Goal: Transaction & Acquisition: Purchase product/service

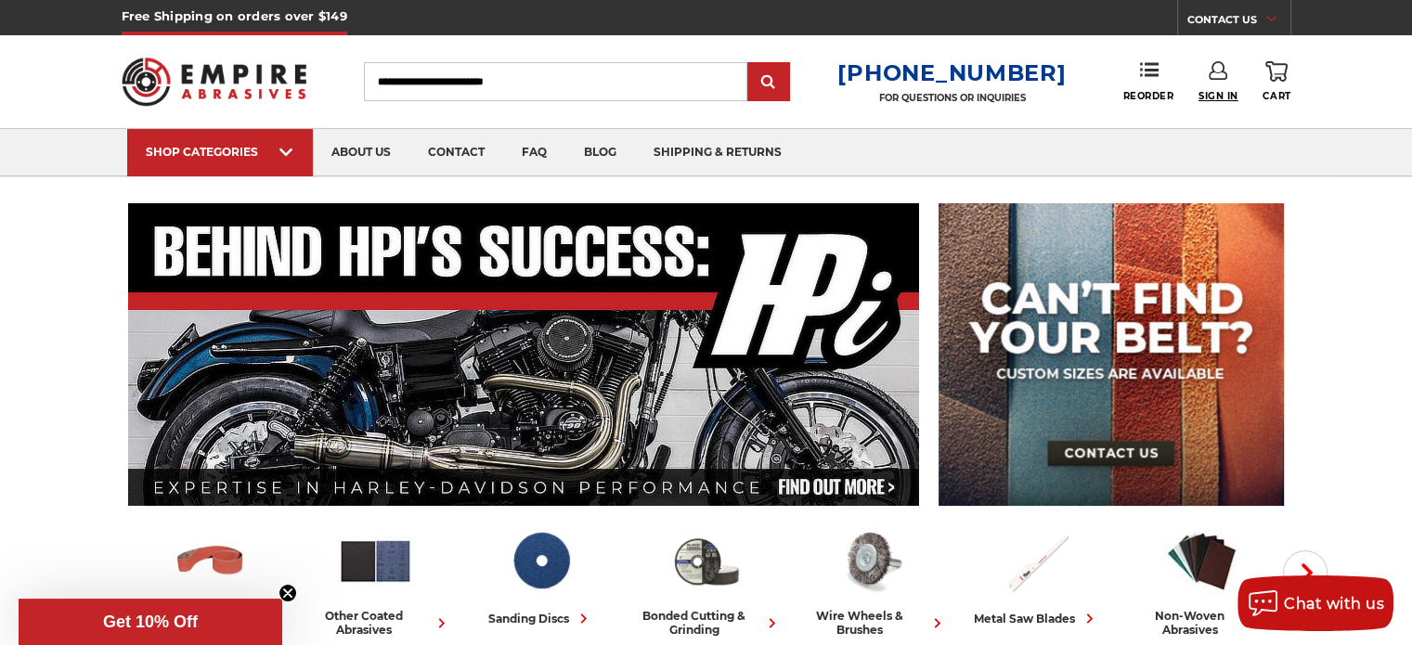
type input "**********"
click at [1214, 90] on span "Sign In" at bounding box center [1219, 96] width 40 height 12
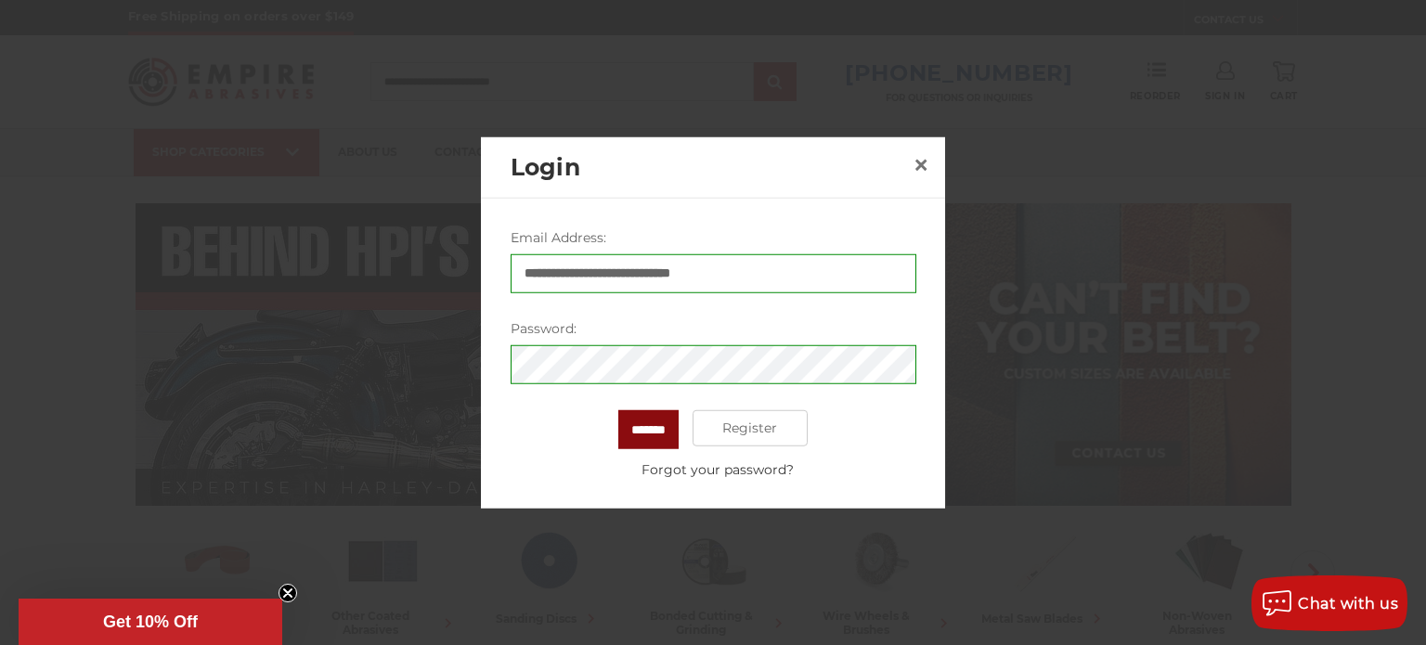
click at [647, 424] on input "*******" at bounding box center [648, 428] width 60 height 39
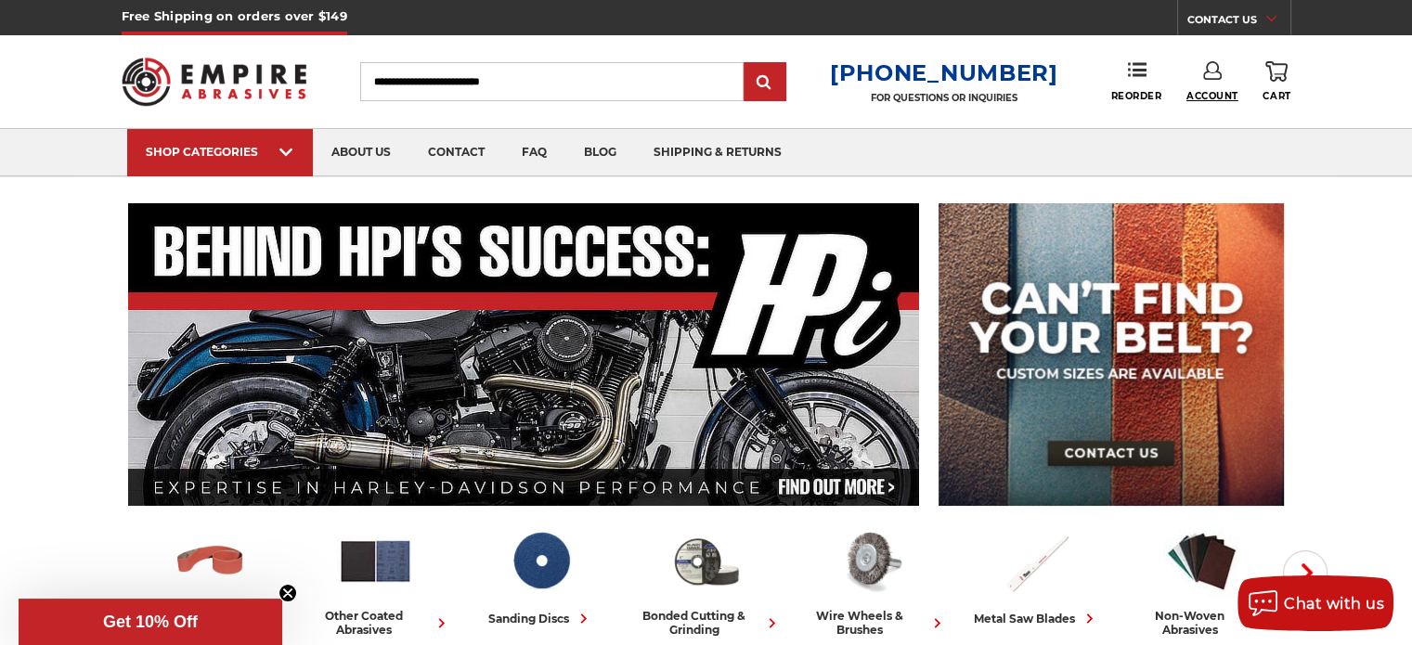
click at [1205, 98] on span "Account" at bounding box center [1213, 96] width 52 height 12
click at [1203, 110] on link "Account" at bounding box center [1212, 120] width 133 height 35
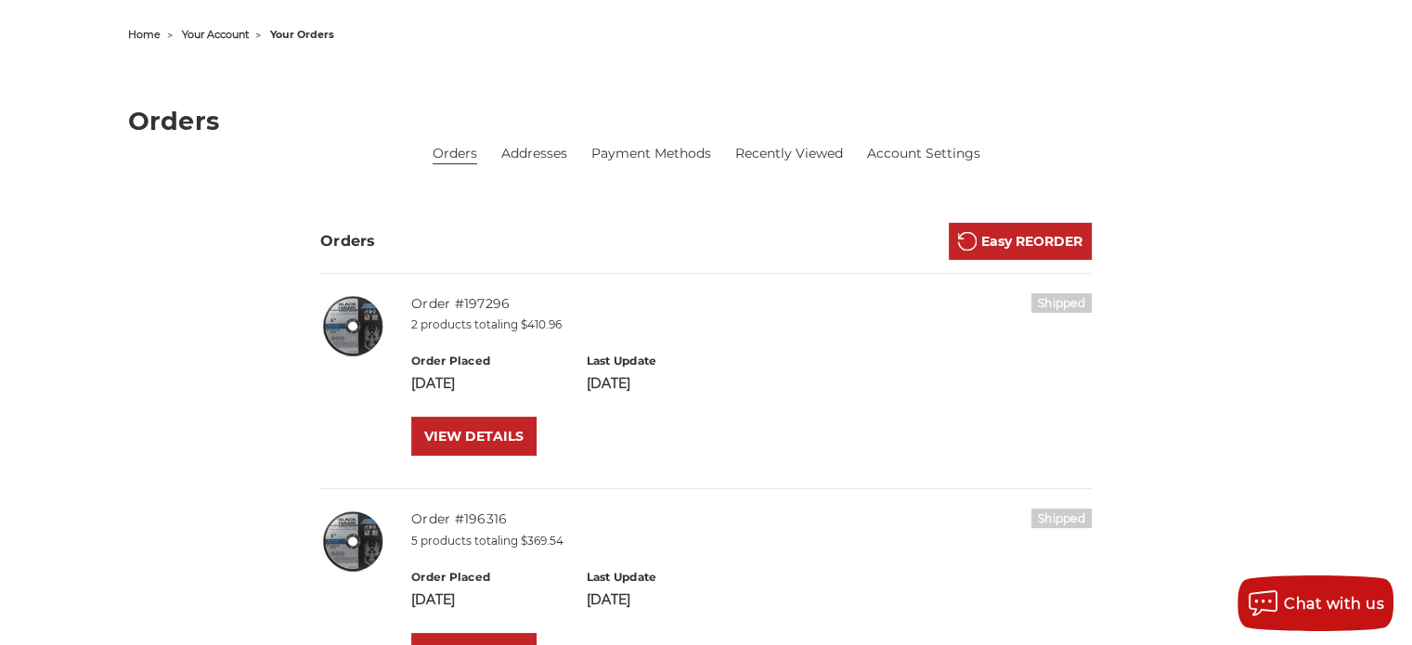
scroll to position [186, 0]
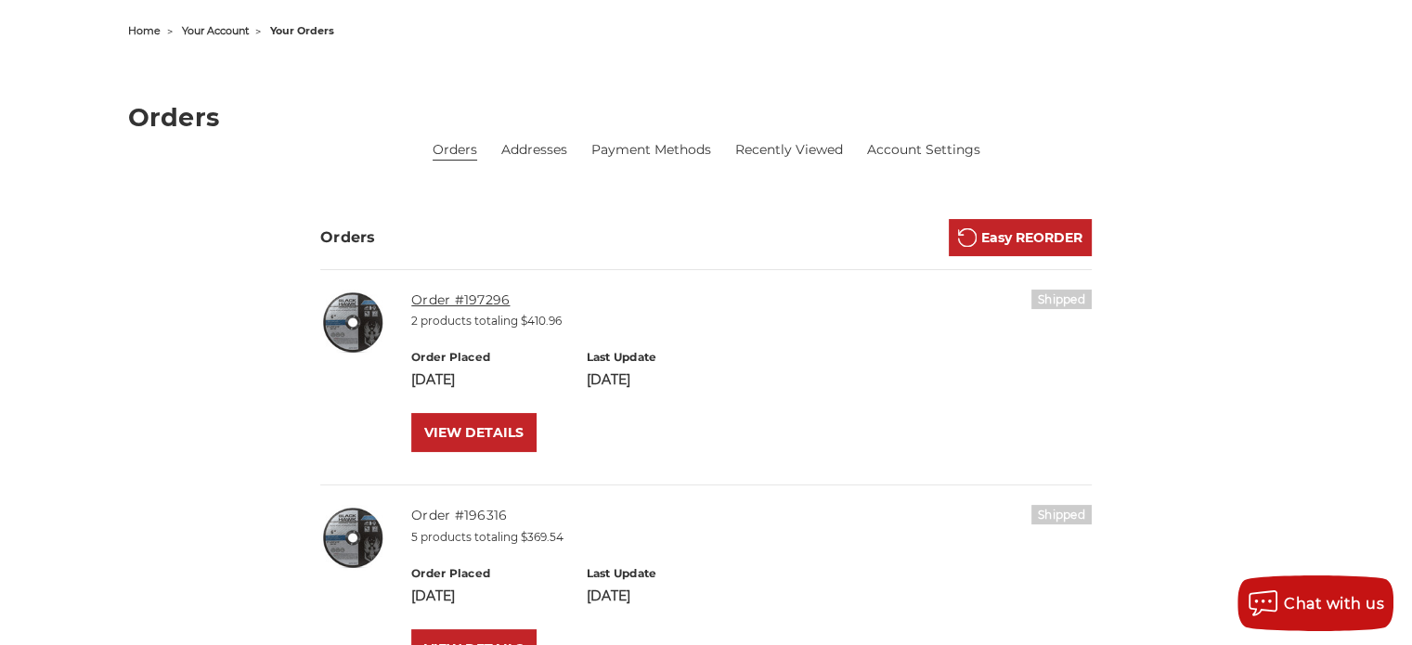
click at [451, 300] on link "Order #197296" at bounding box center [460, 300] width 98 height 17
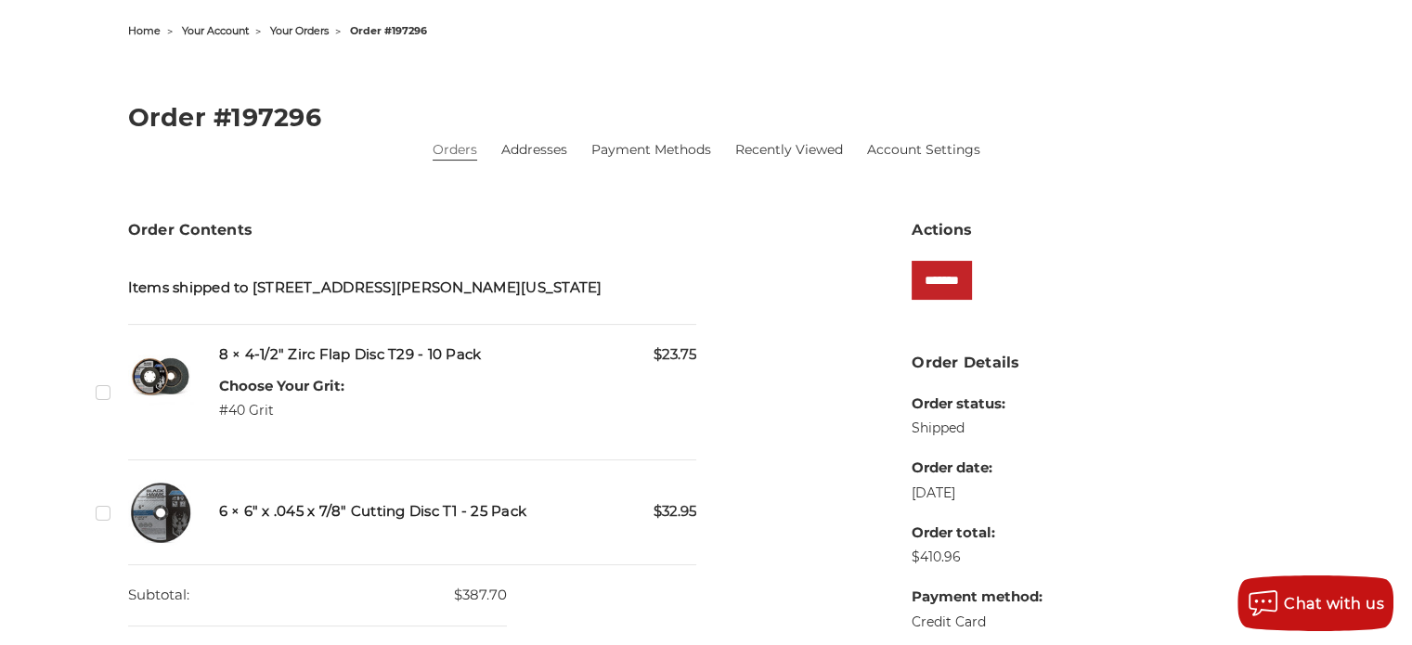
scroll to position [279, 0]
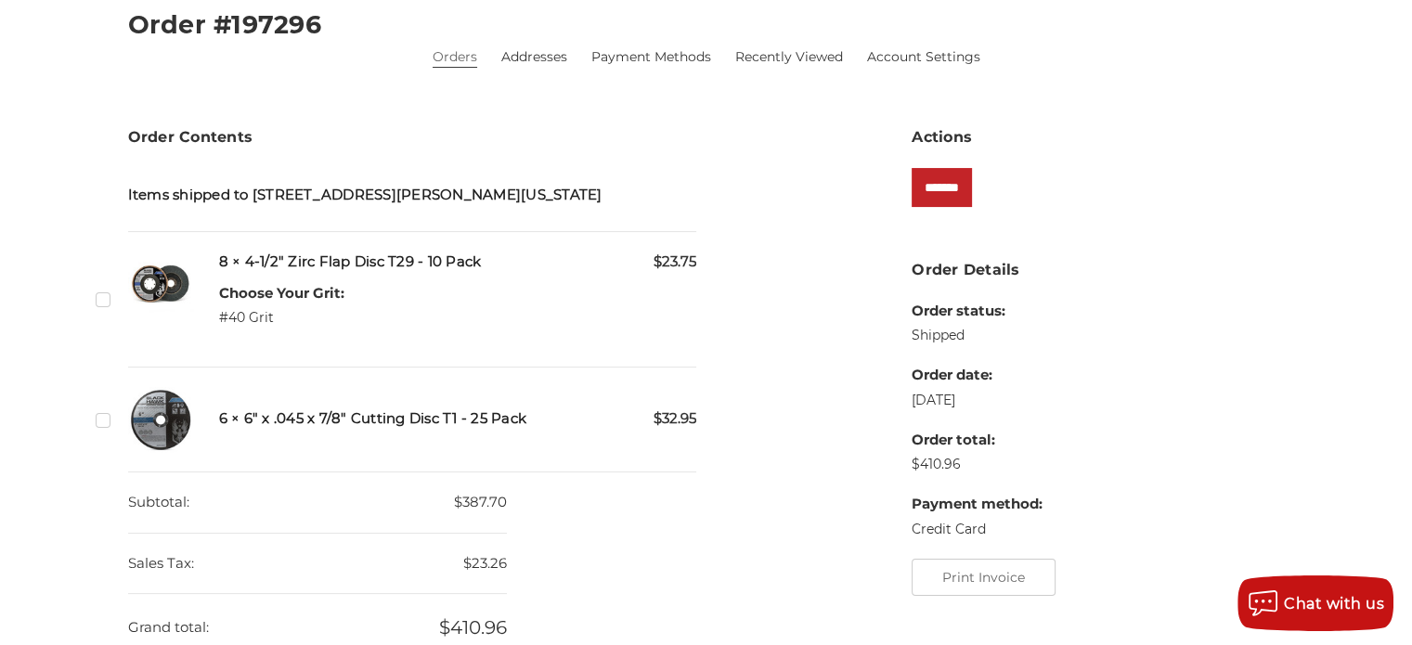
click at [97, 301] on label "Checkbox 536275 label" at bounding box center [105, 299] width 19 height 19
click at [102, 422] on label "Checkbox 536274 label" at bounding box center [105, 419] width 19 height 19
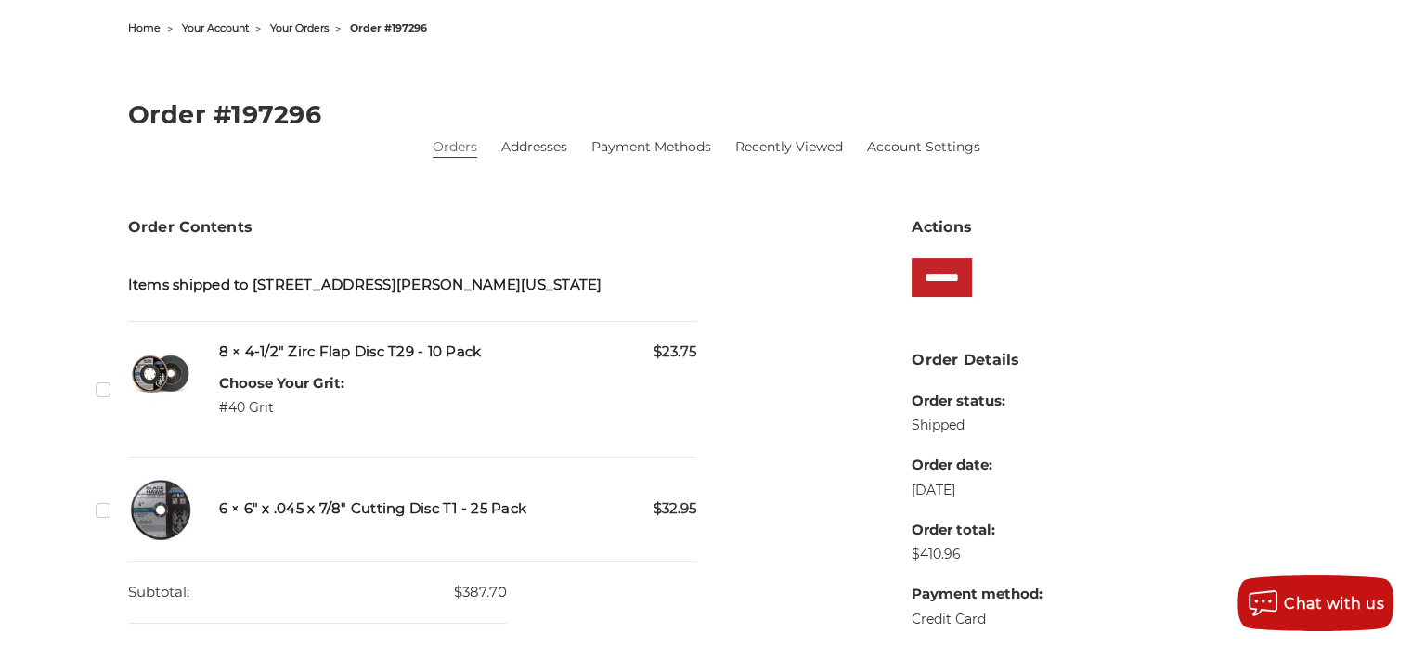
scroll to position [186, 0]
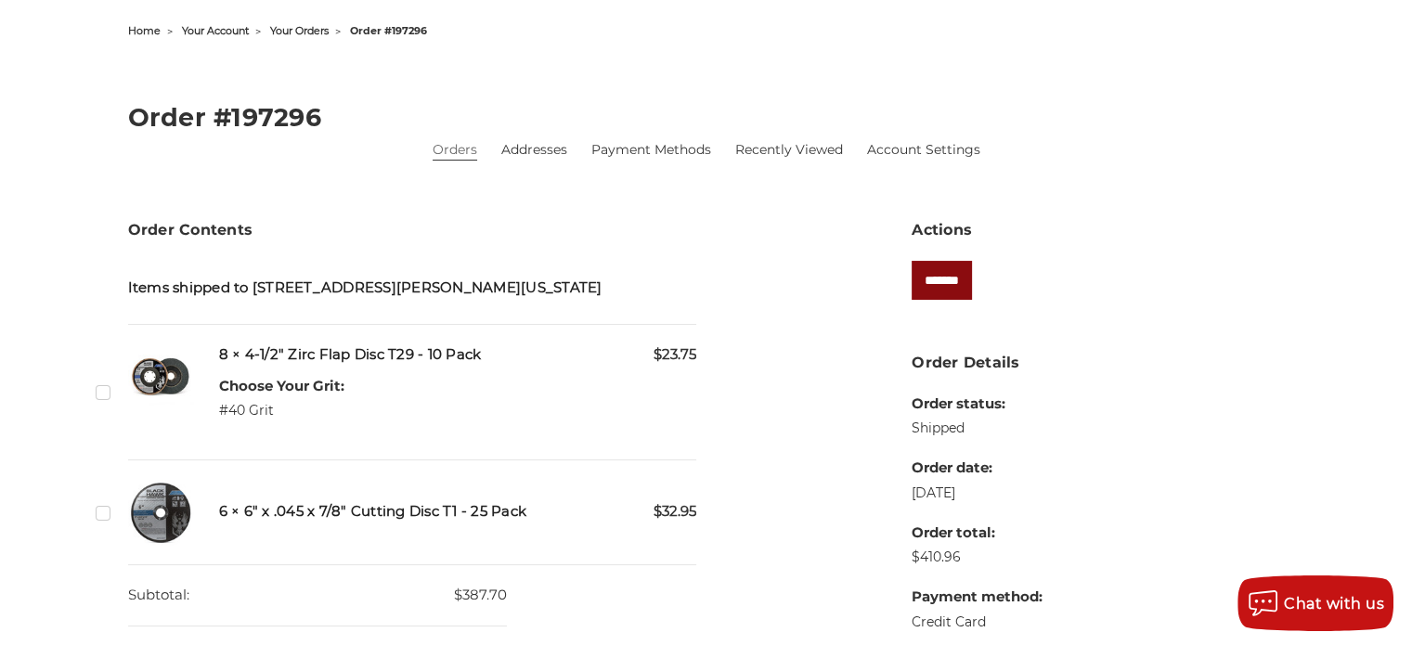
click at [969, 281] on input "*******" at bounding box center [942, 280] width 60 height 39
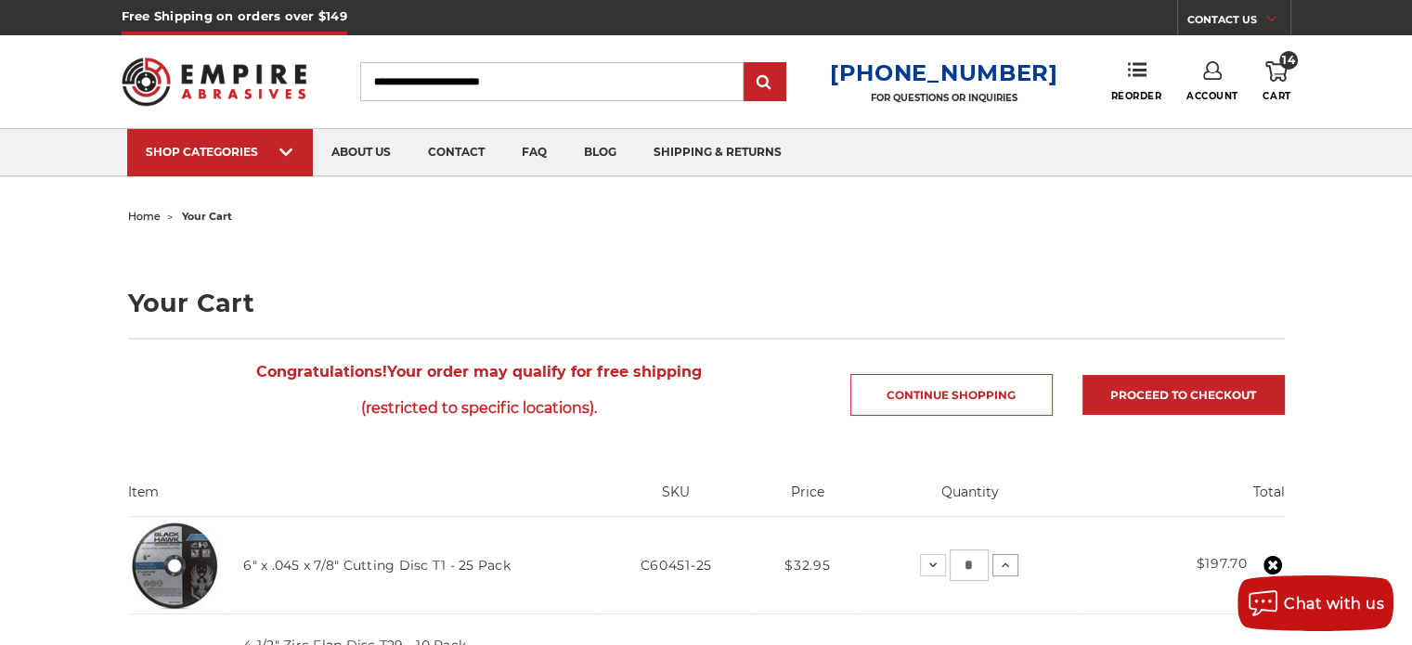
click at [1003, 566] on icon at bounding box center [1005, 565] width 15 height 15
click at [1003, 566] on icon at bounding box center [1004, 565] width 15 height 15
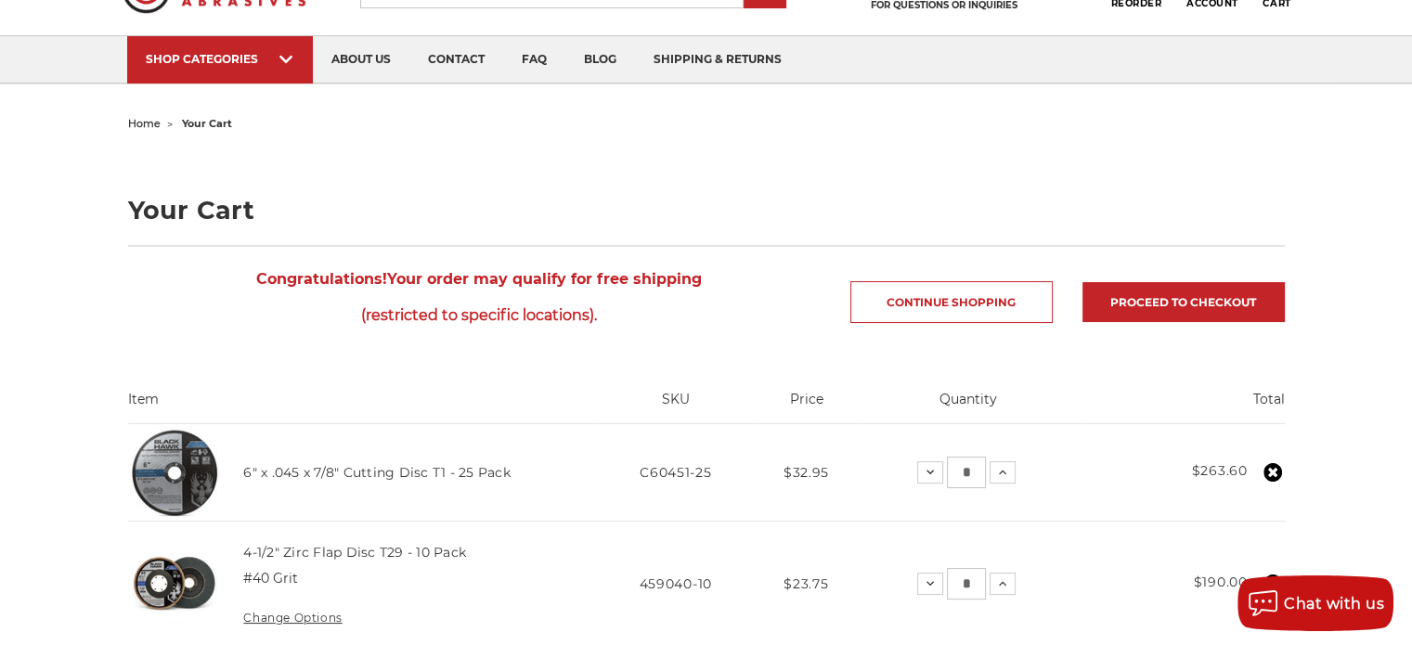
scroll to position [186, 0]
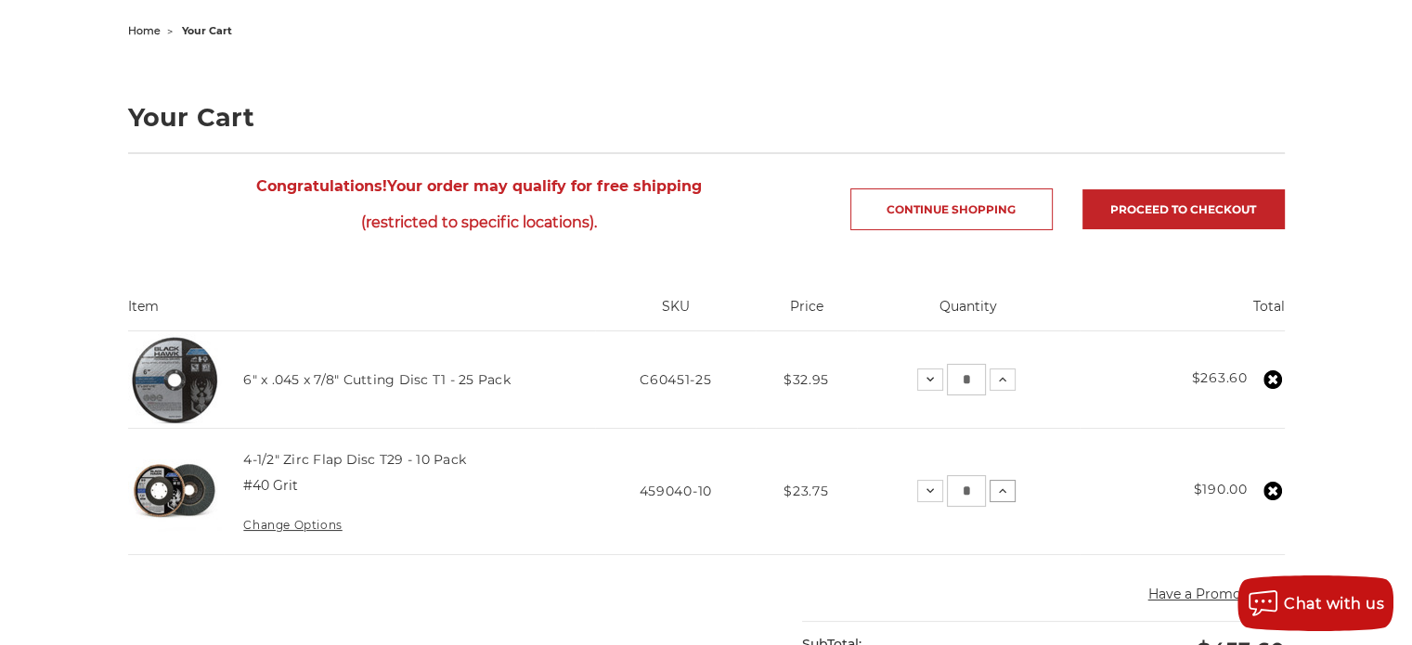
click at [1003, 490] on icon at bounding box center [1002, 491] width 15 height 15
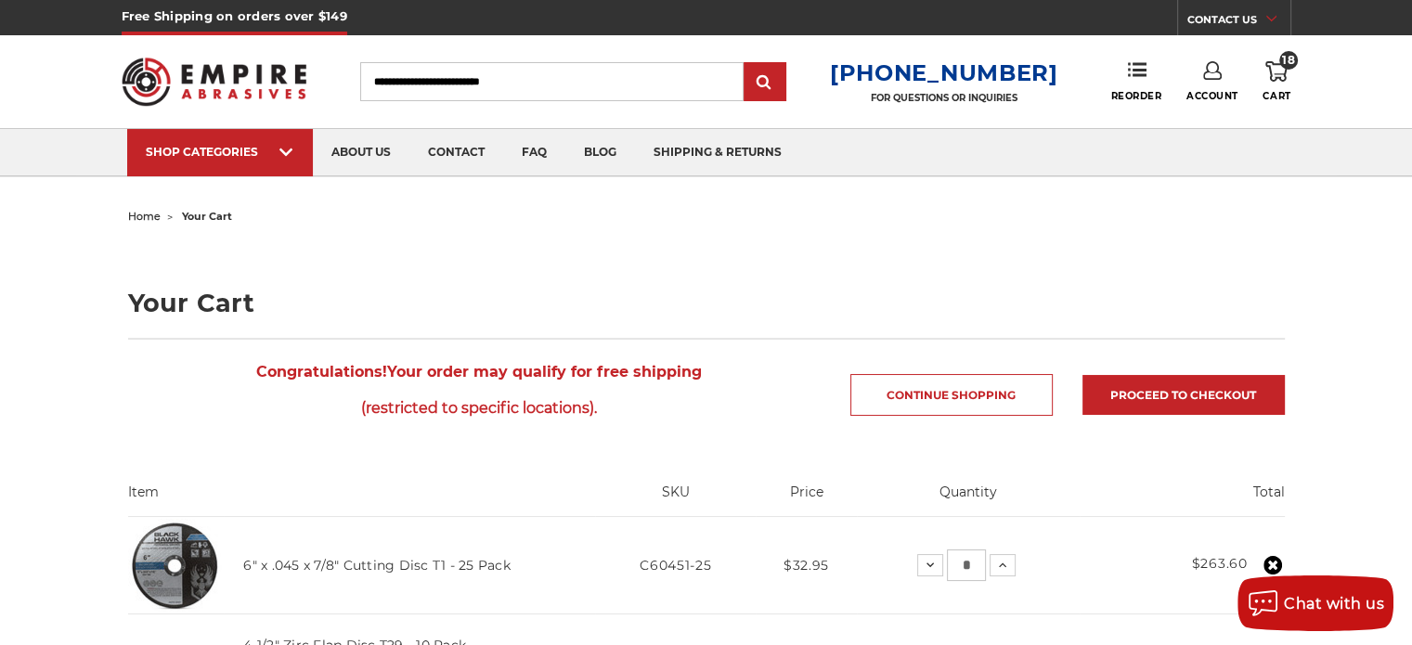
scroll to position [0, 0]
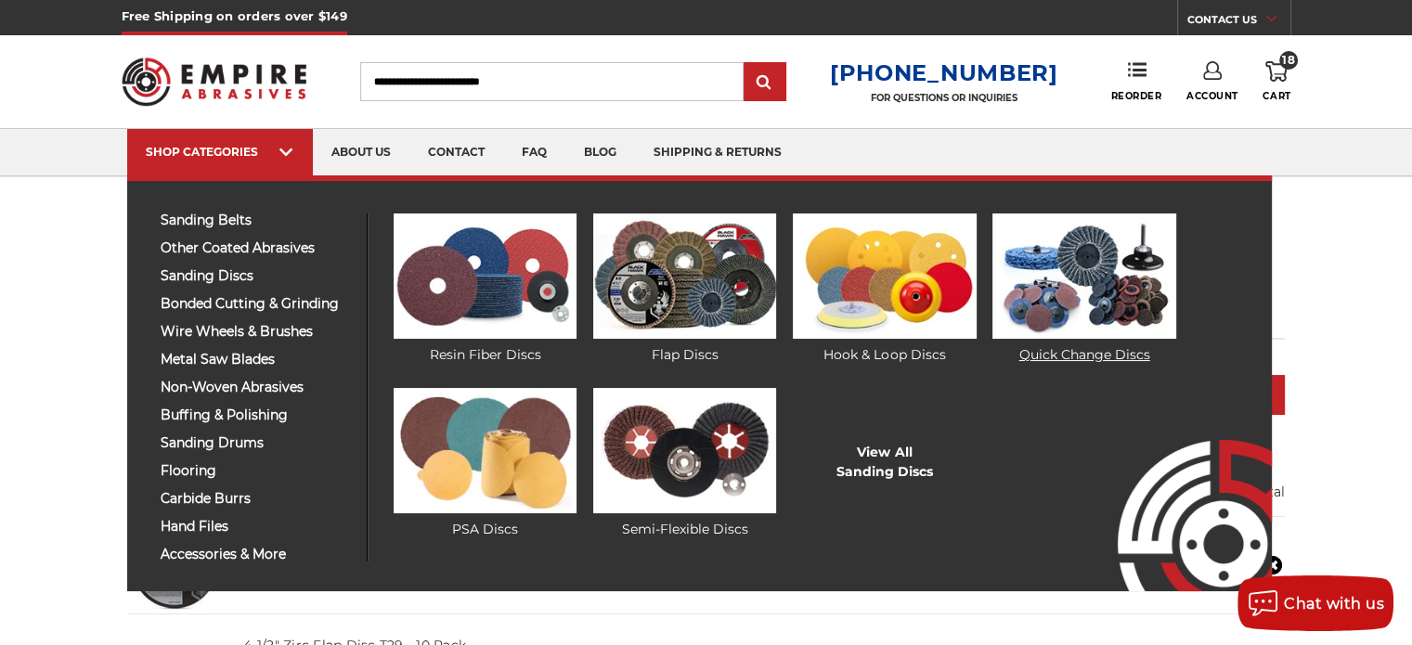
click at [1112, 357] on link "Quick Change Discs" at bounding box center [1084, 289] width 183 height 151
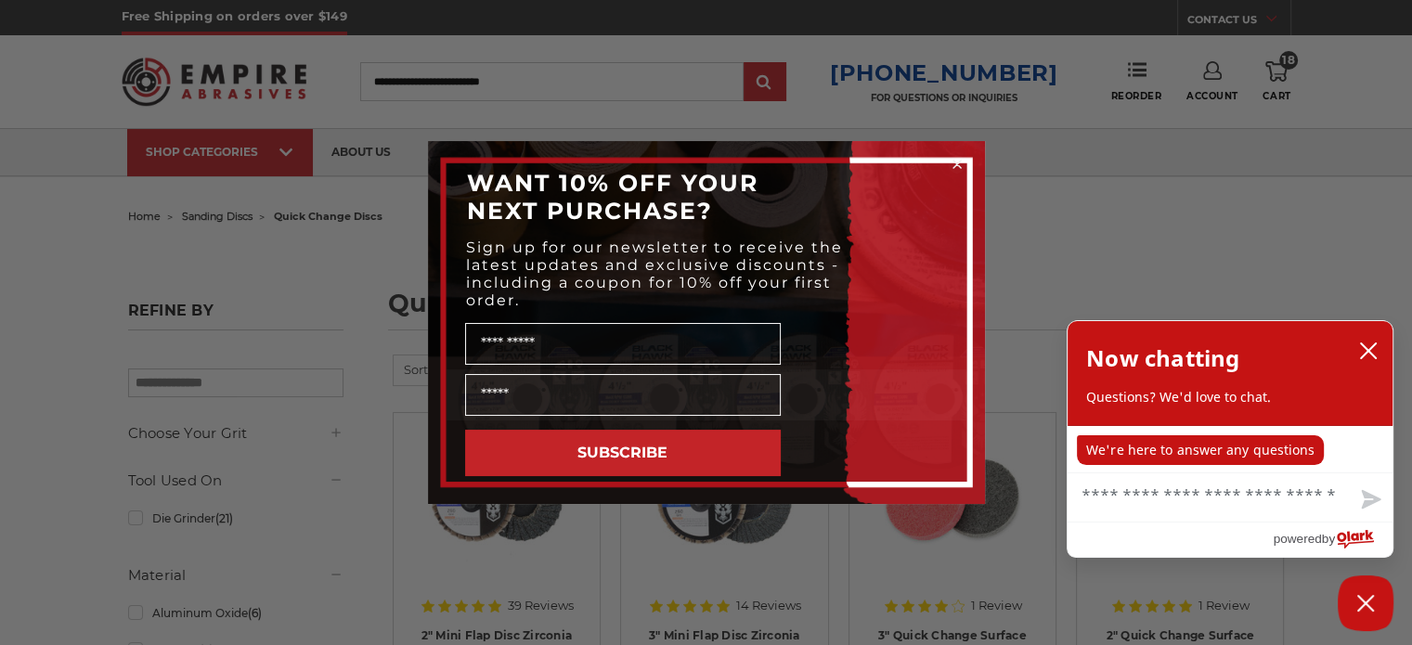
click at [959, 161] on icon "Close dialog" at bounding box center [957, 164] width 7 height 7
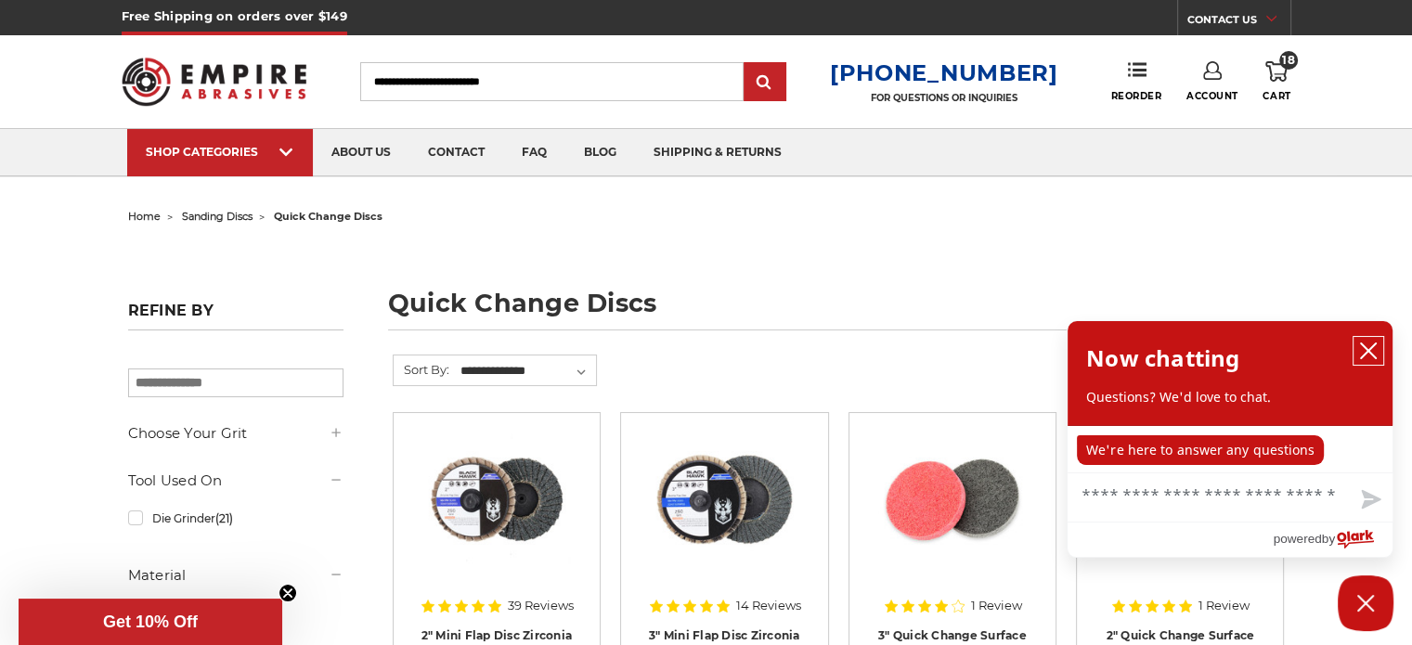
click at [1369, 353] on icon "close chatbox" at bounding box center [1368, 351] width 15 height 15
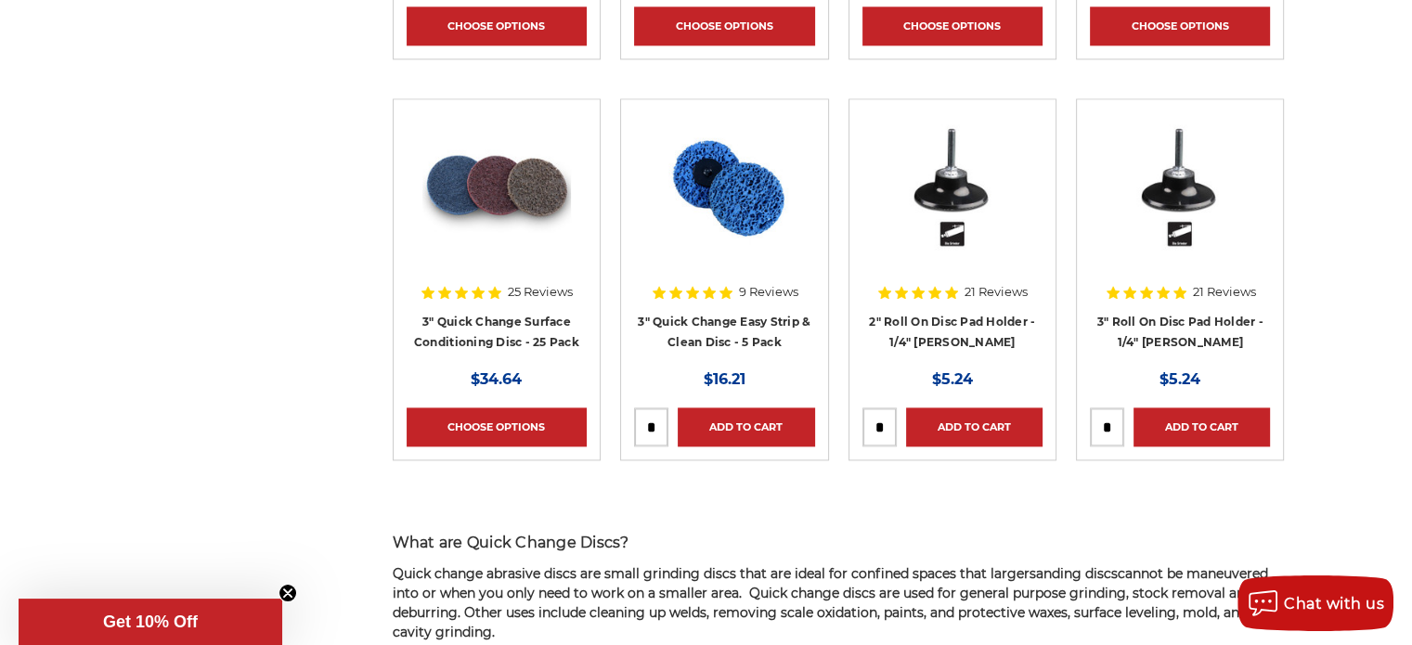
scroll to position [2321, 0]
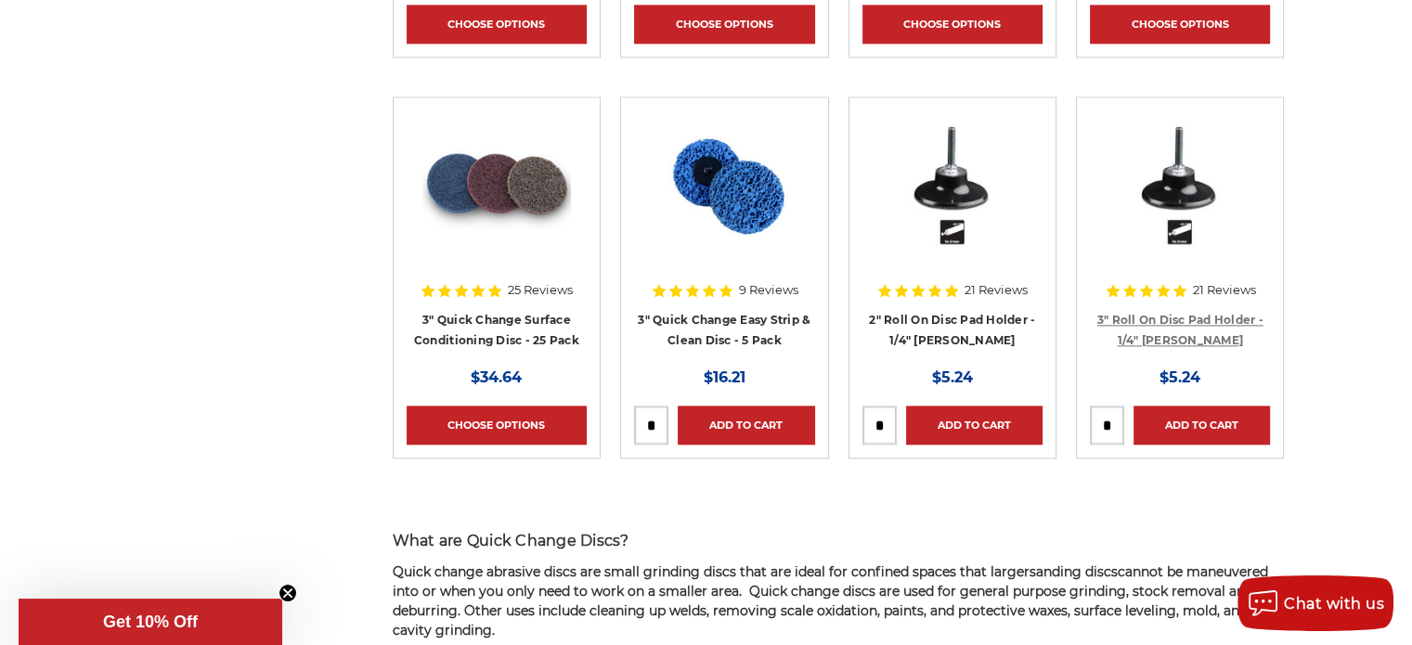
click at [1211, 320] on link "3" Roll On Disc Pad Holder - 1/4" [PERSON_NAME]" at bounding box center [1180, 330] width 166 height 35
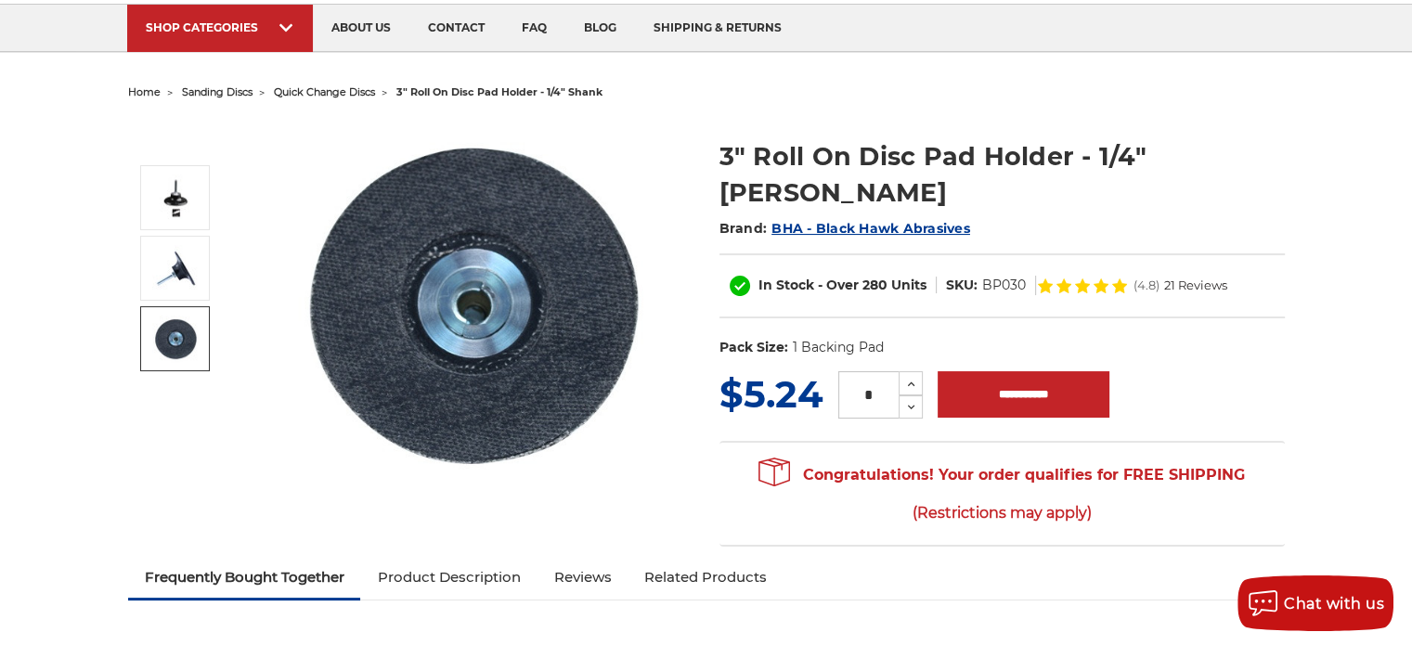
scroll to position [93, 0]
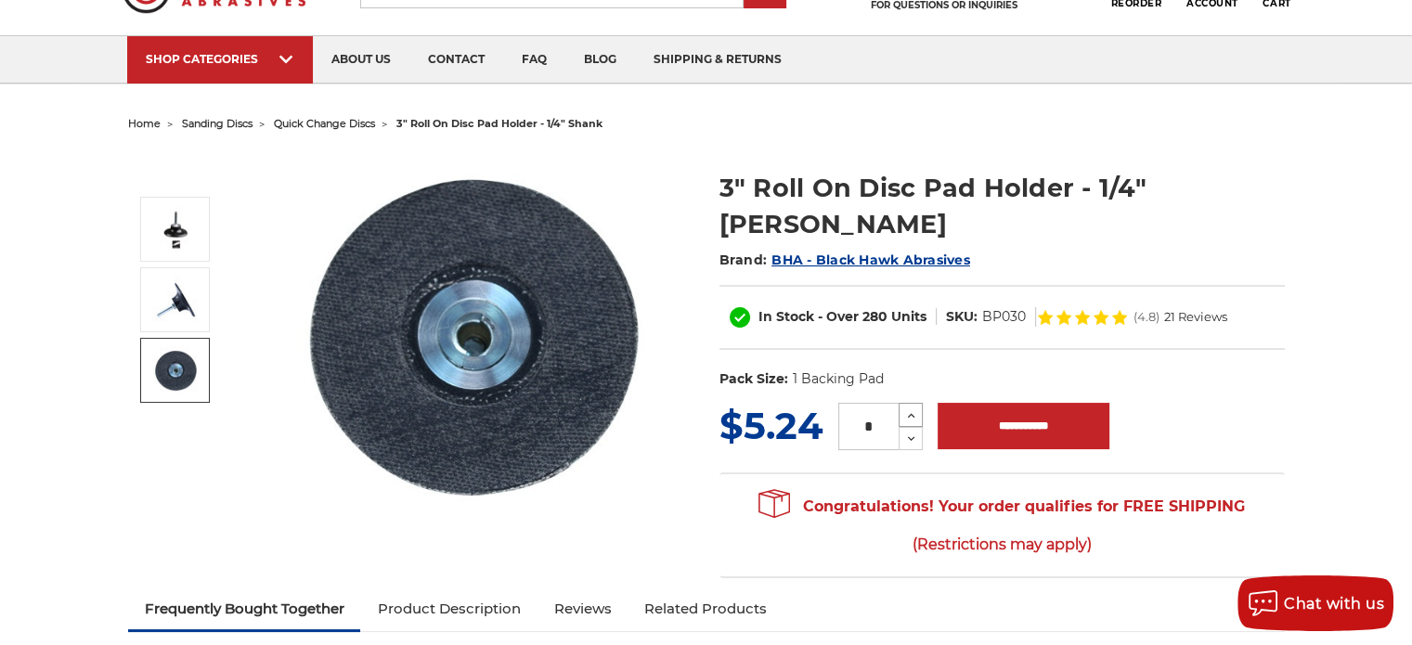
click at [904, 408] on icon at bounding box center [911, 416] width 14 height 17
click at [906, 408] on icon at bounding box center [911, 416] width 14 height 17
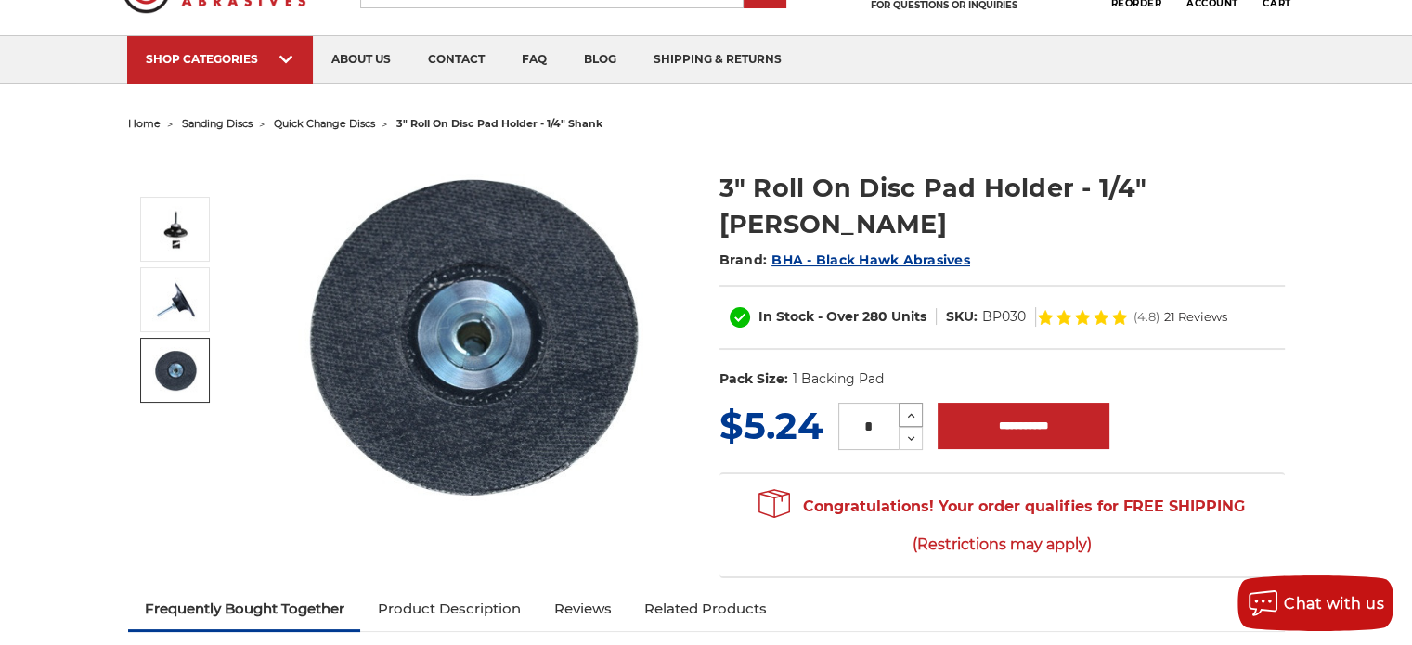
click at [906, 408] on icon at bounding box center [911, 416] width 14 height 17
click at [911, 408] on icon at bounding box center [911, 416] width 14 height 17
type input "**"
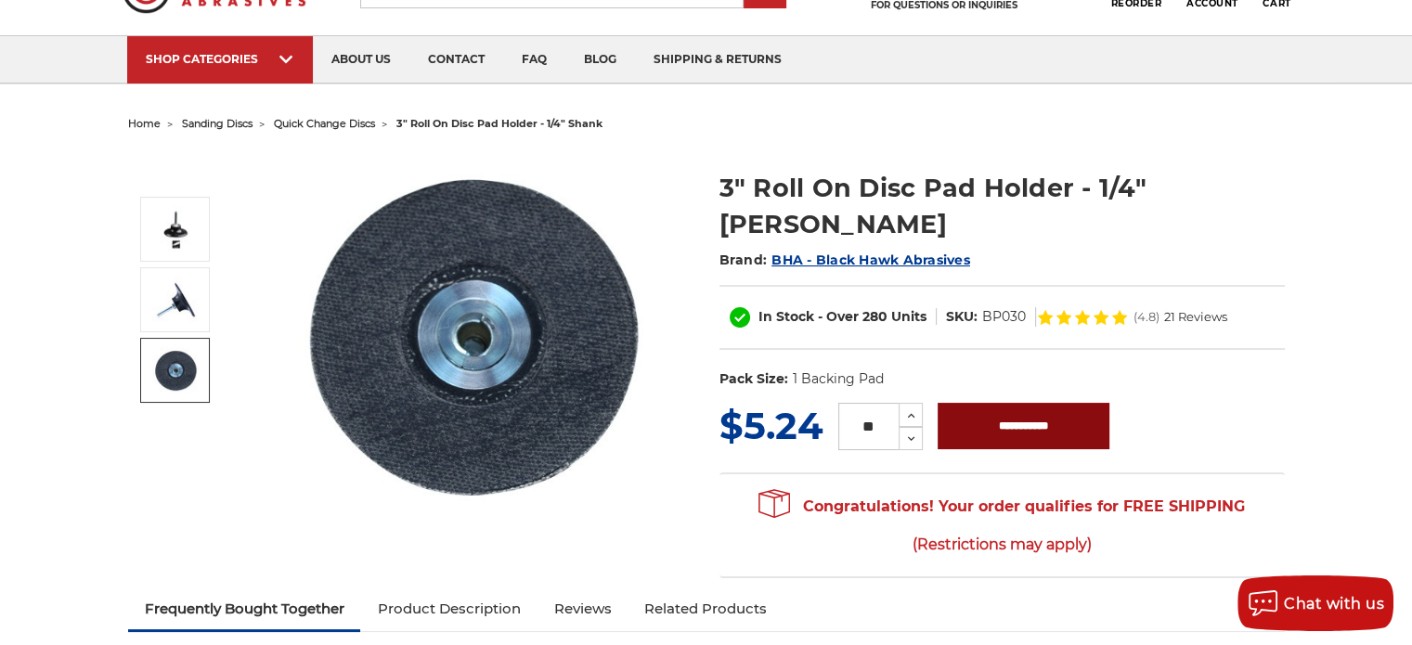
click at [982, 403] on input "**********" at bounding box center [1024, 426] width 172 height 46
type input "**********"
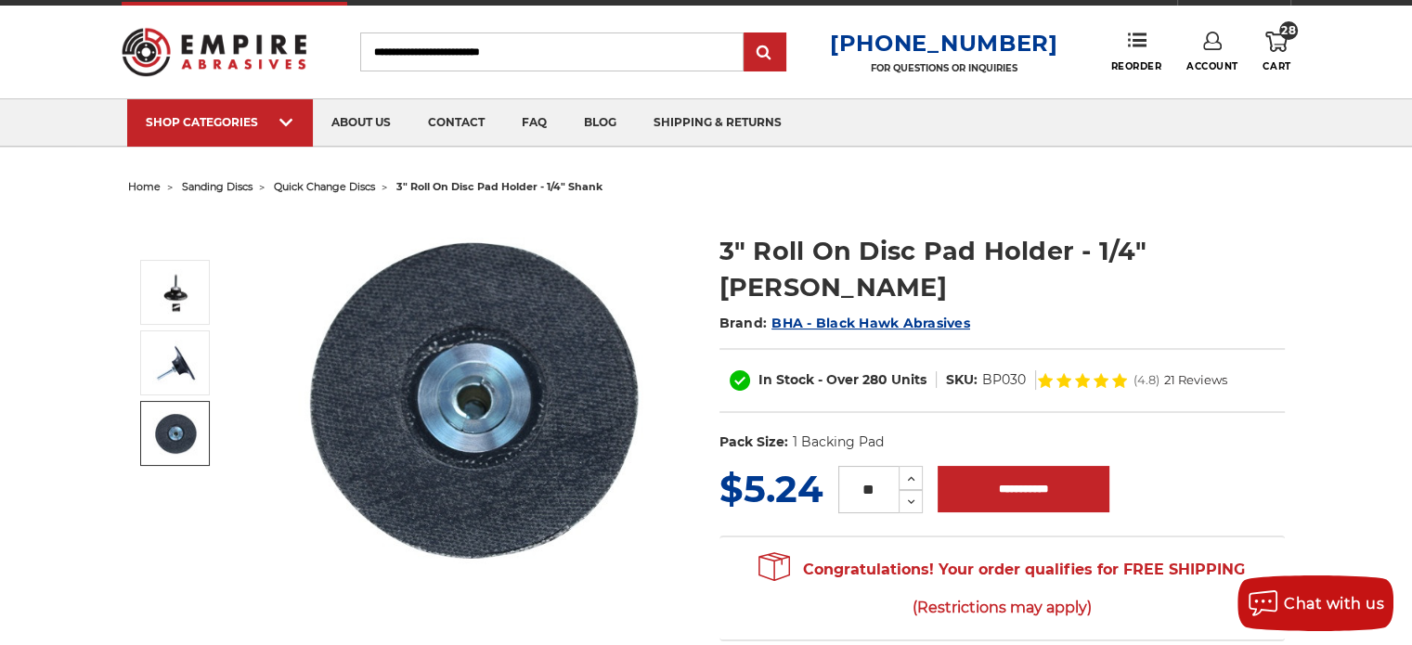
scroll to position [0, 0]
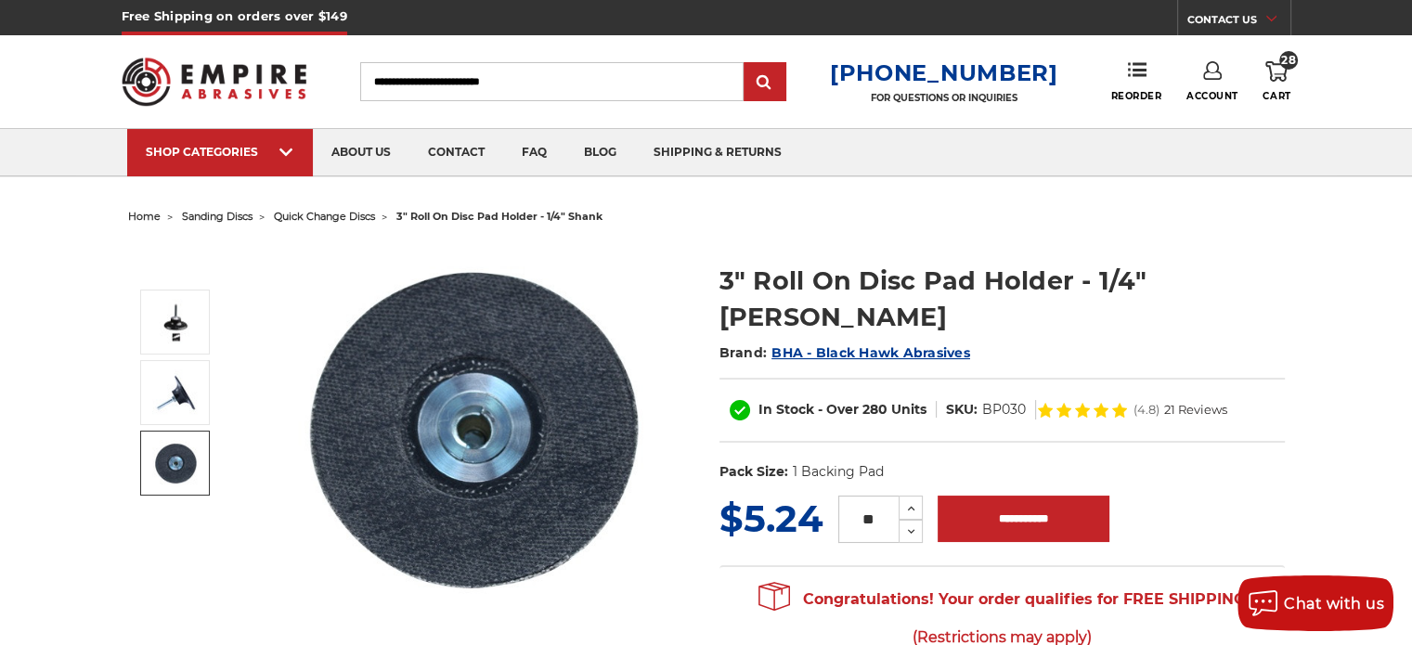
click at [1269, 70] on icon at bounding box center [1277, 71] width 22 height 20
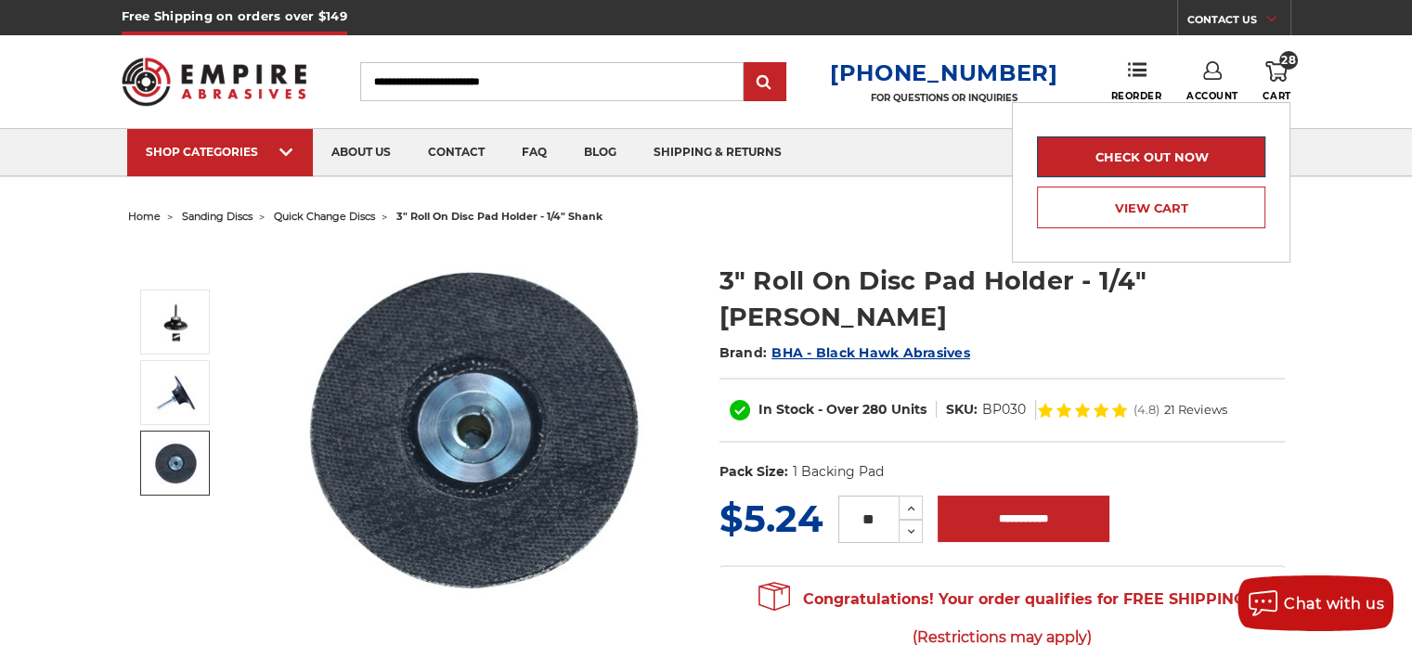
click at [1150, 163] on link "Check out now" at bounding box center [1151, 156] width 228 height 41
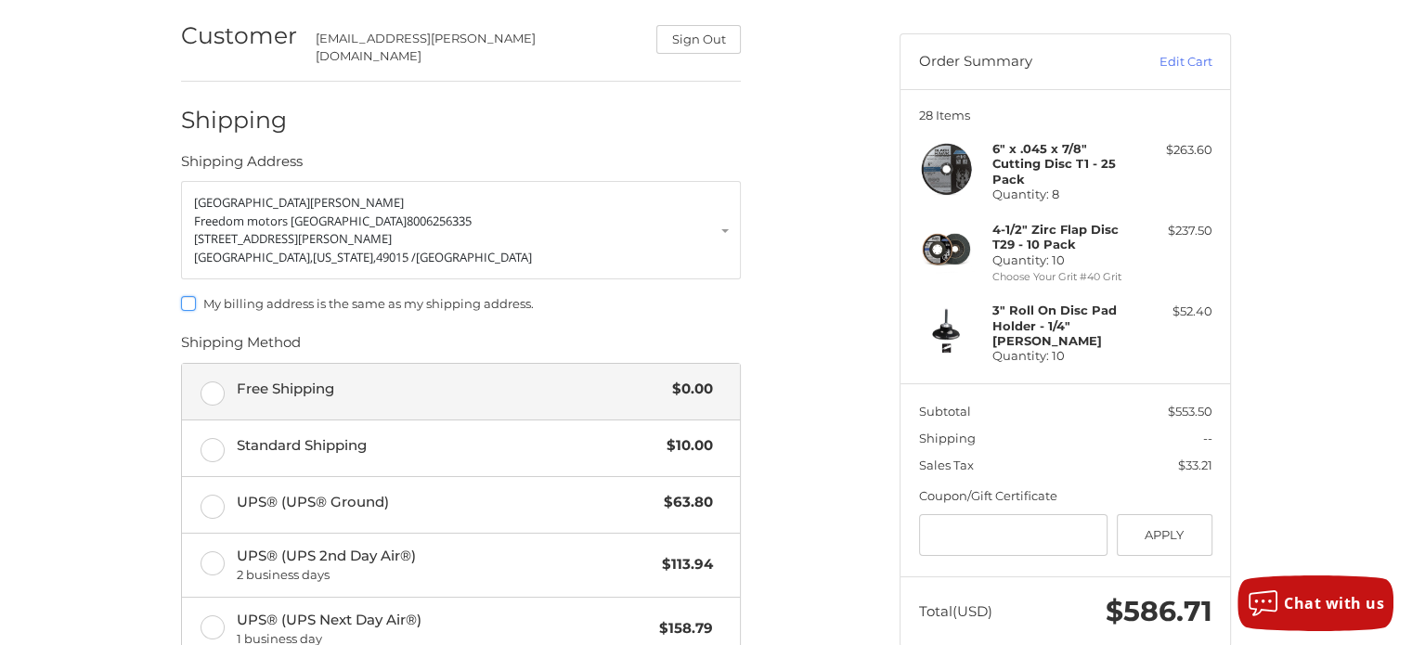
scroll to position [181, 0]
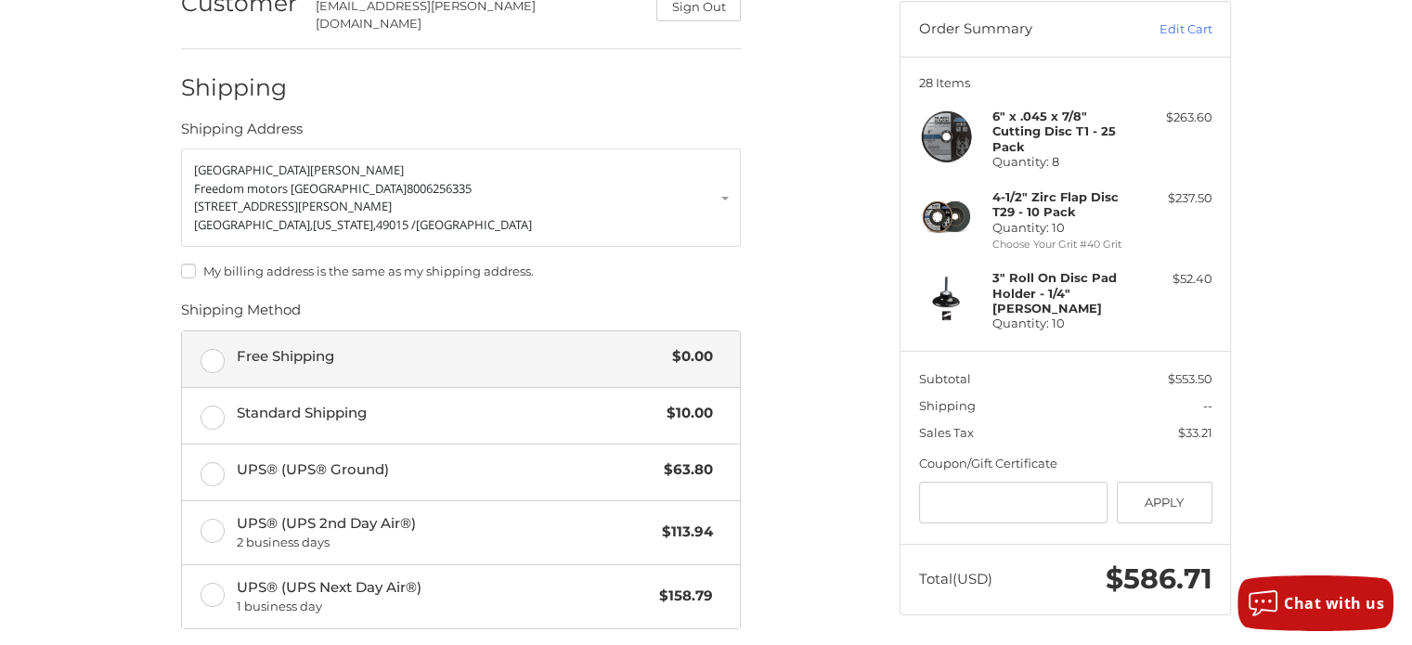
click at [223, 351] on label "Free Shipping $0.00" at bounding box center [461, 359] width 558 height 56
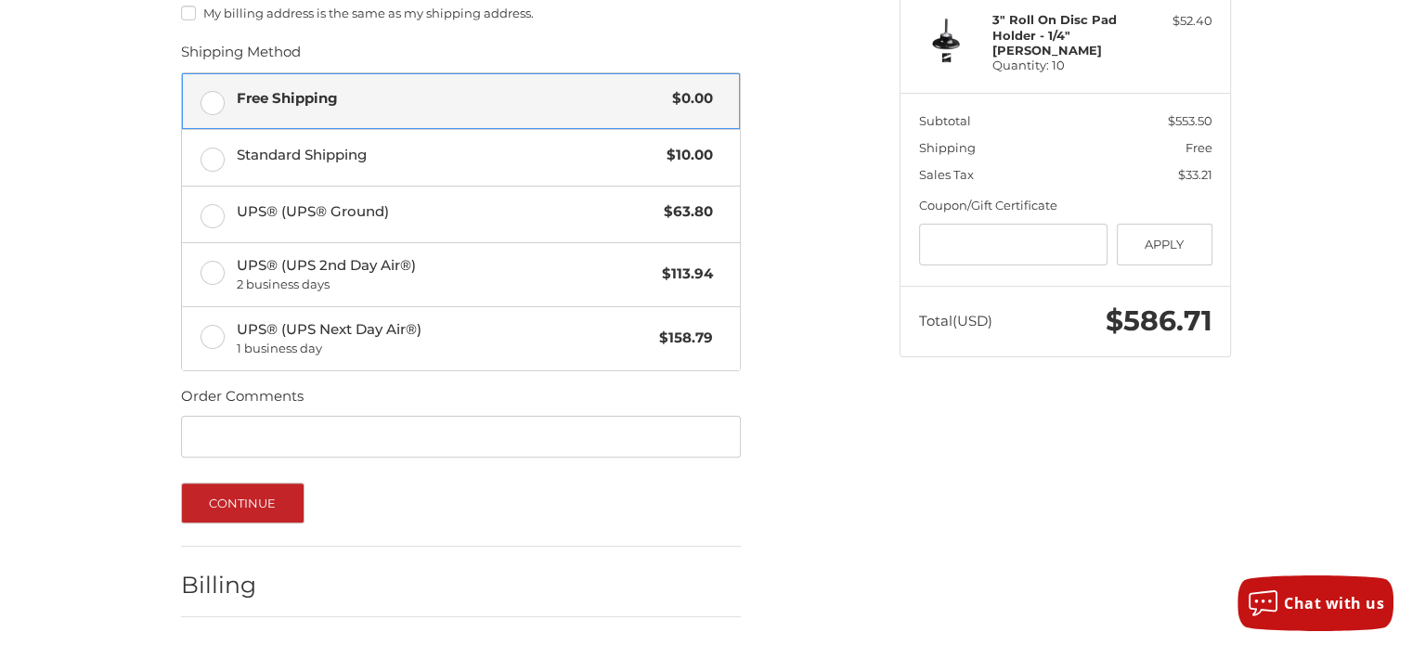
scroll to position [460, 0]
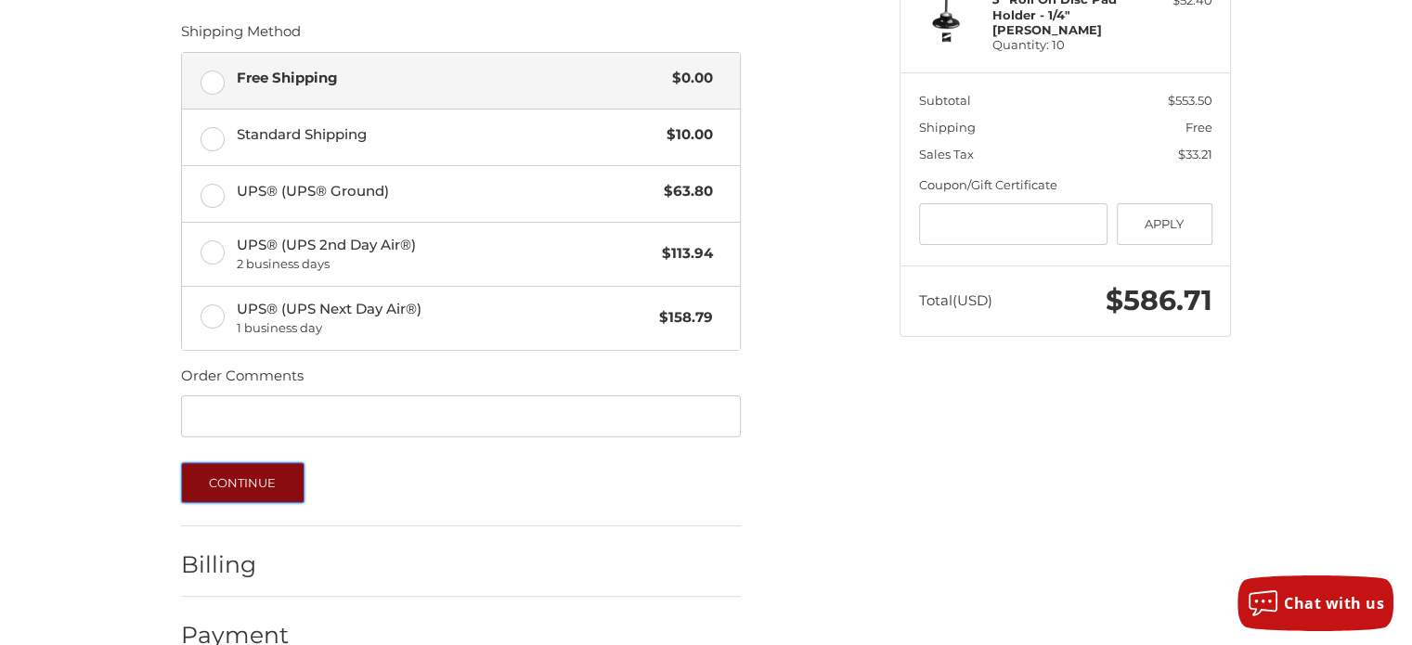
click at [260, 472] on button "Continue" at bounding box center [242, 482] width 123 height 41
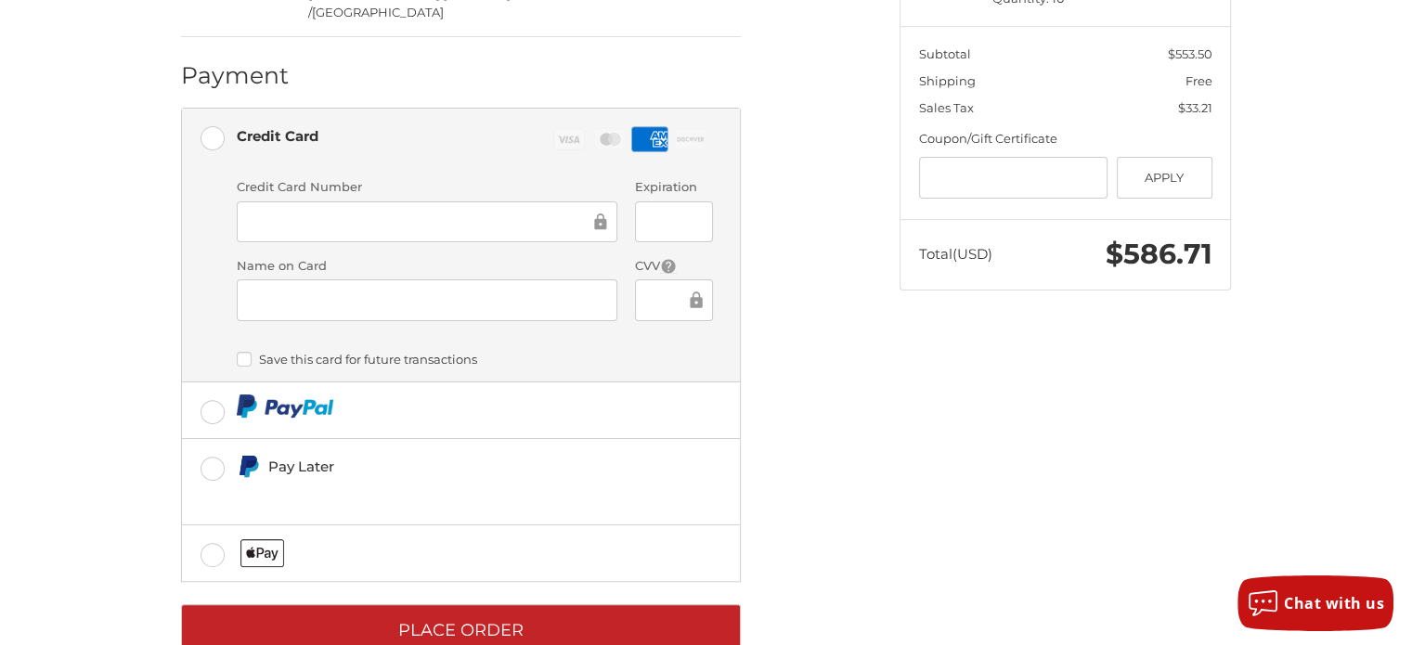
scroll to position [507, 0]
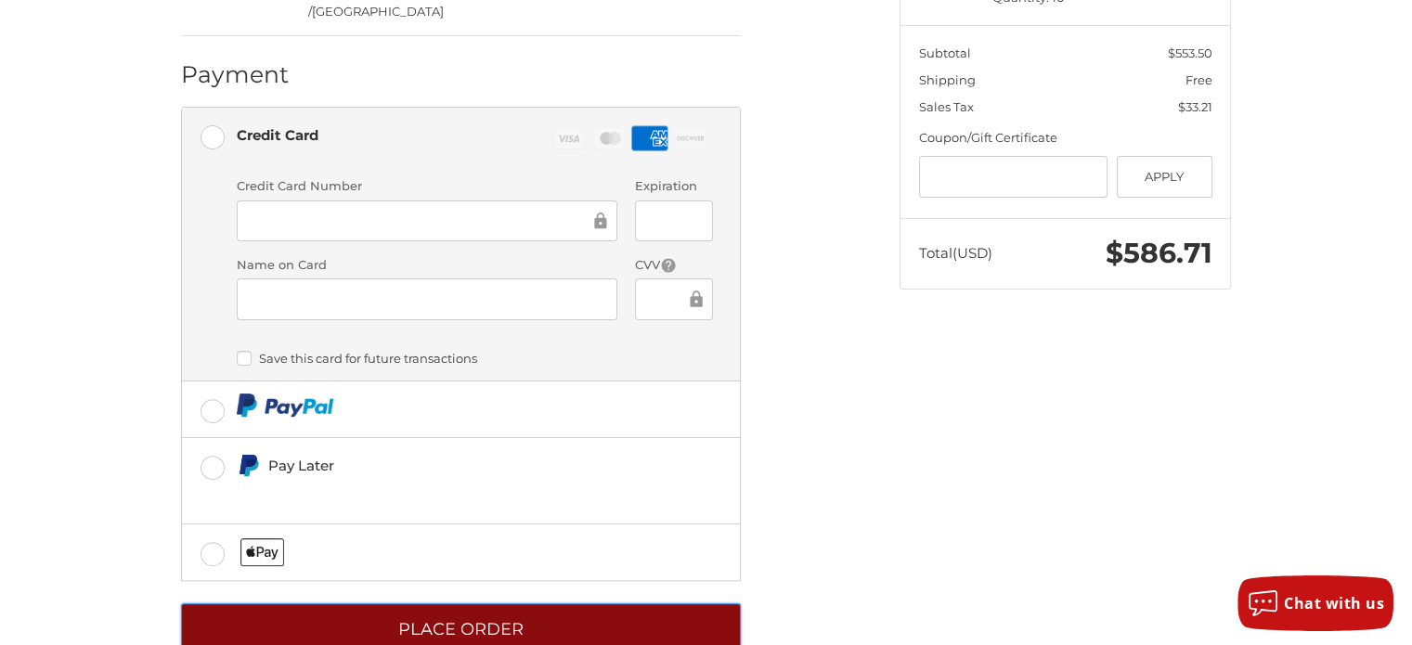
click at [570, 604] on button "Place Order" at bounding box center [461, 629] width 560 height 51
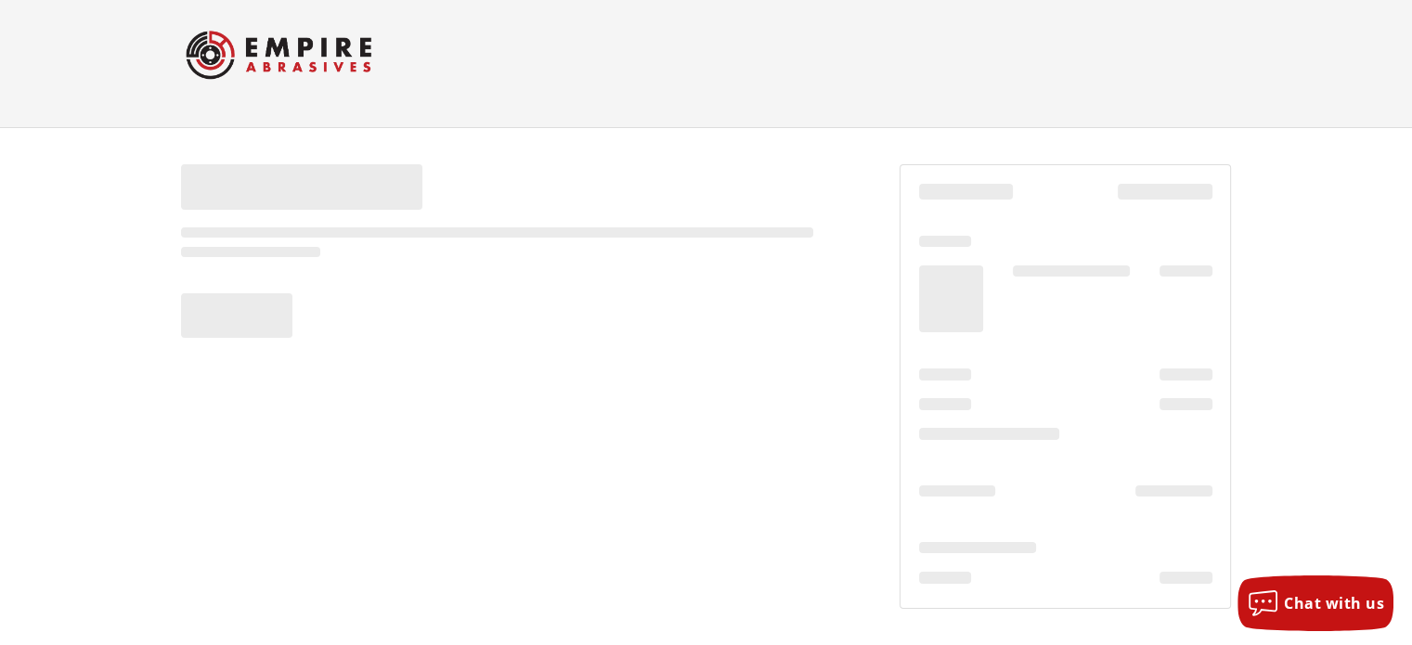
scroll to position [18, 0]
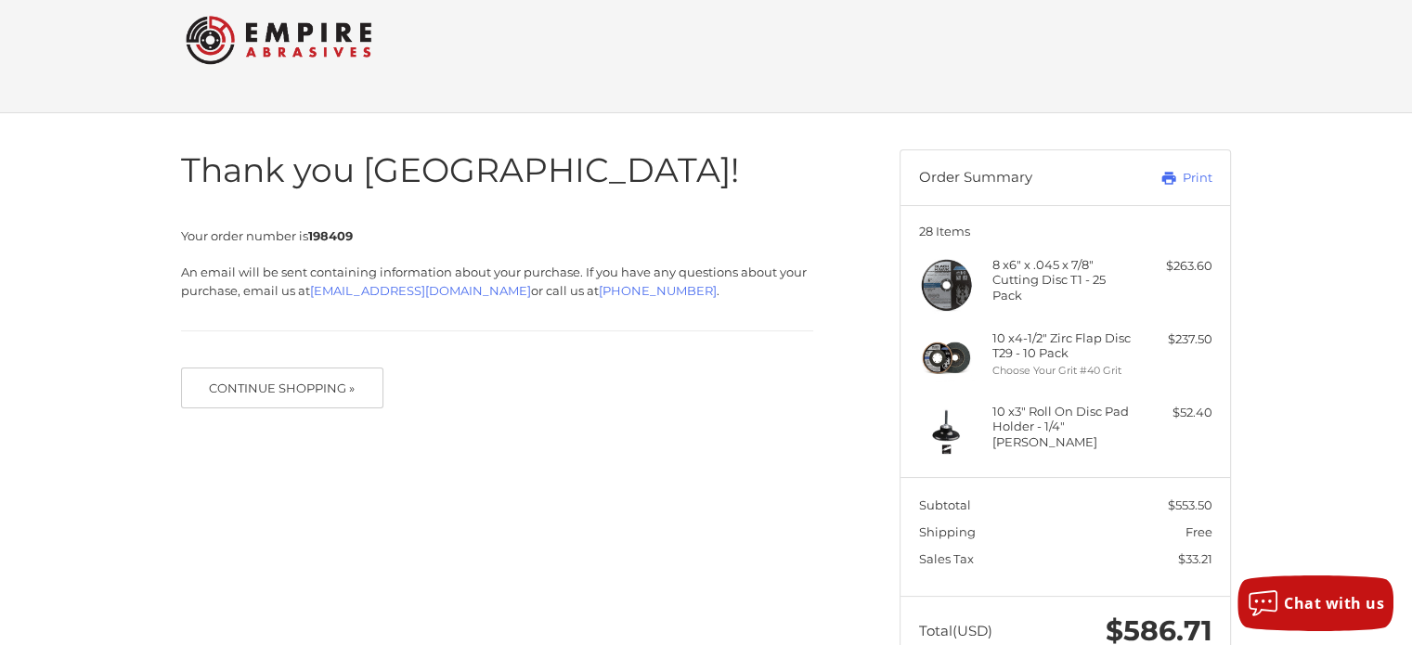
scroll to position [89, 0]
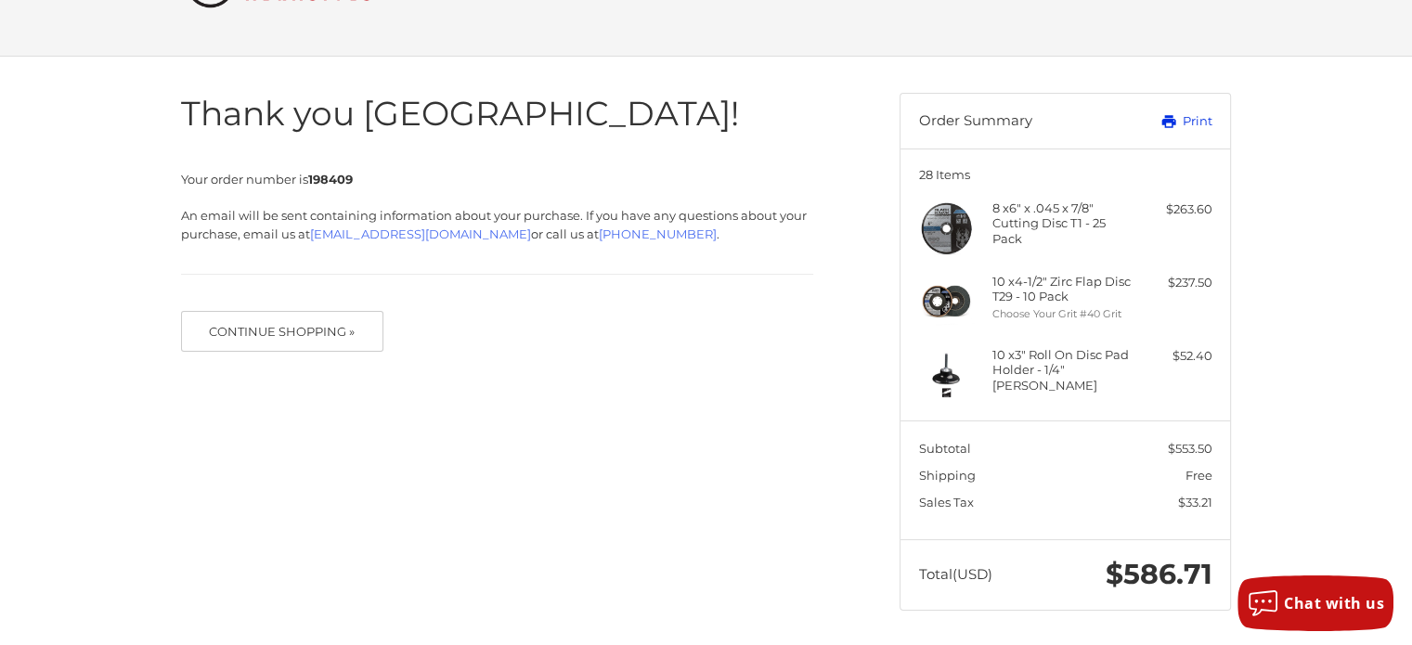
click at [1194, 123] on link "Print" at bounding box center [1166, 121] width 92 height 19
